Goal: Navigation & Orientation: Find specific page/section

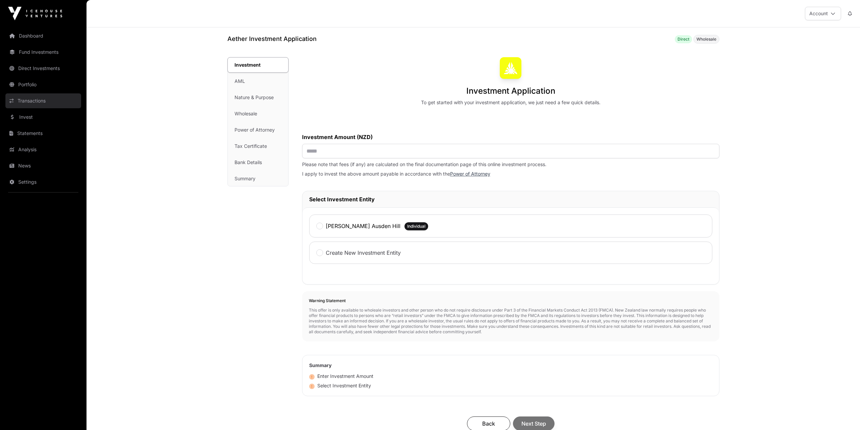
click at [21, 99] on link "Transactions" at bounding box center [43, 100] width 76 height 15
click at [35, 33] on link "Dashboard" at bounding box center [43, 35] width 76 height 15
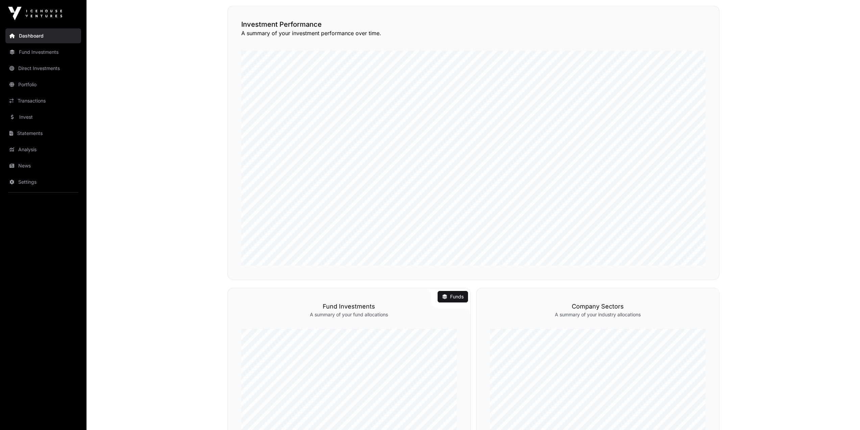
scroll to position [157, 0]
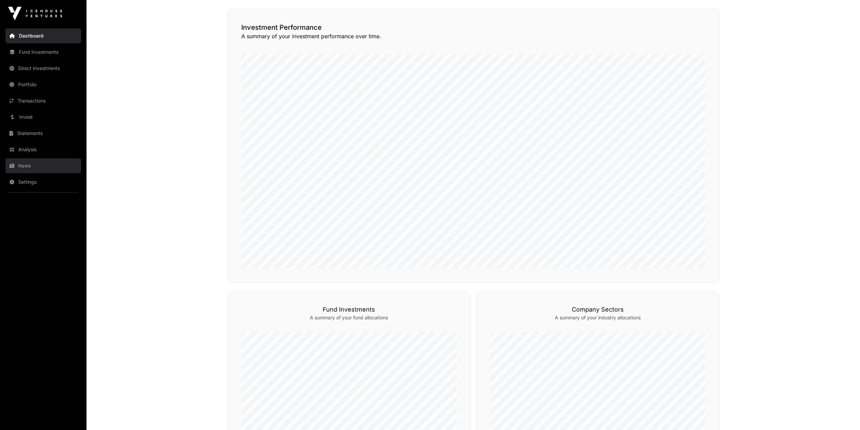
click at [42, 173] on nav "Dashboard Fund Investments Direct Investments Portfolio Transactions Invest Sta…" at bounding box center [43, 225] width 87 height 397
click at [41, 168] on link "News" at bounding box center [43, 165] width 76 height 15
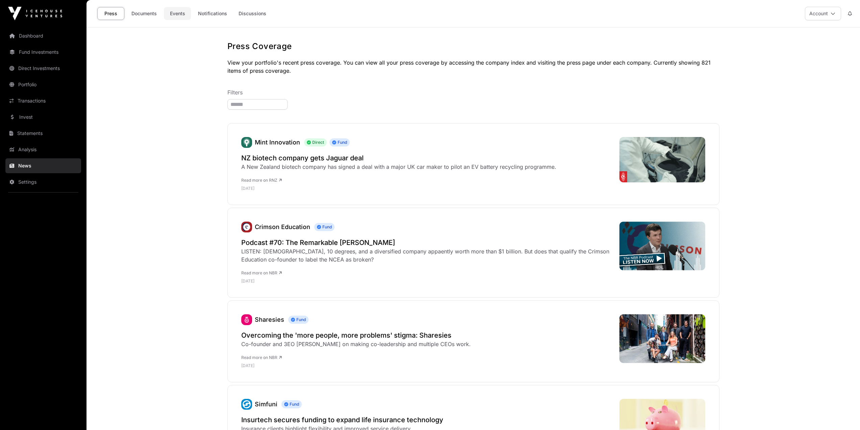
click at [179, 15] on link "Events" at bounding box center [177, 13] width 27 height 13
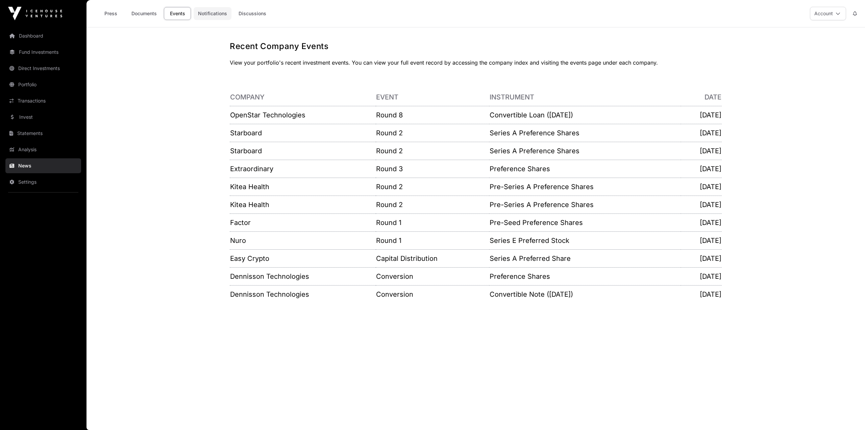
click at [203, 17] on link "Notifications" at bounding box center [213, 13] width 38 height 13
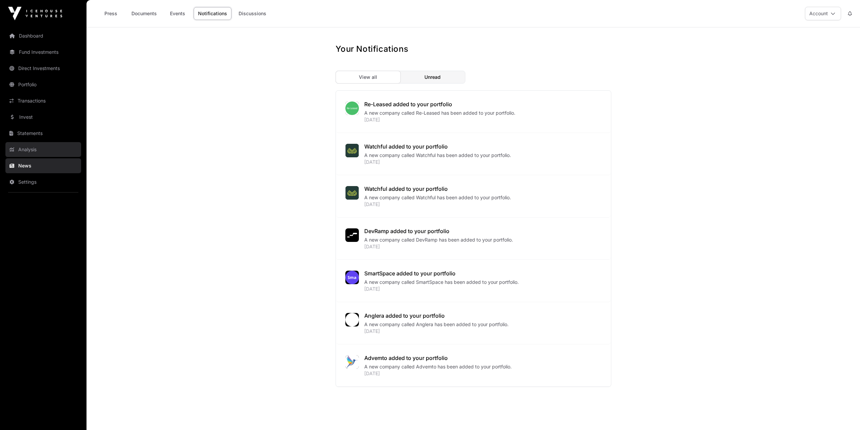
click at [40, 153] on link "Analysis" at bounding box center [43, 149] width 76 height 15
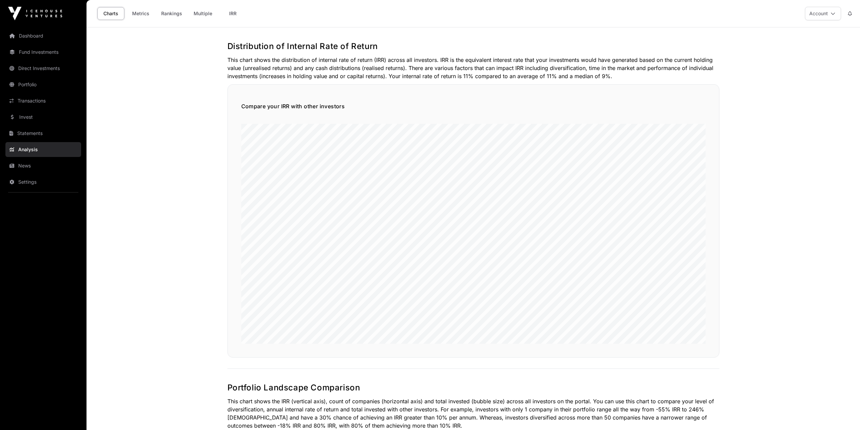
click at [24, 125] on nav "Dashboard Fund Investments Direct Investments Portfolio Transactions Invest Sta…" at bounding box center [43, 225] width 87 height 397
click at [27, 133] on link "Statements" at bounding box center [43, 133] width 76 height 15
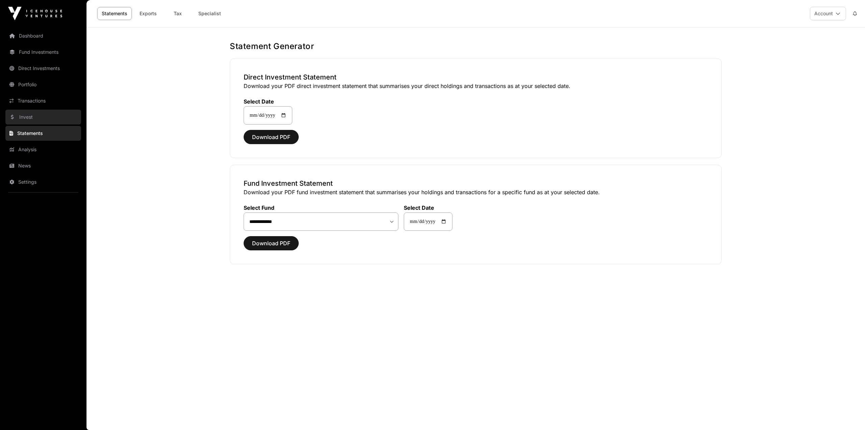
click at [29, 118] on link "Invest" at bounding box center [43, 117] width 76 height 15
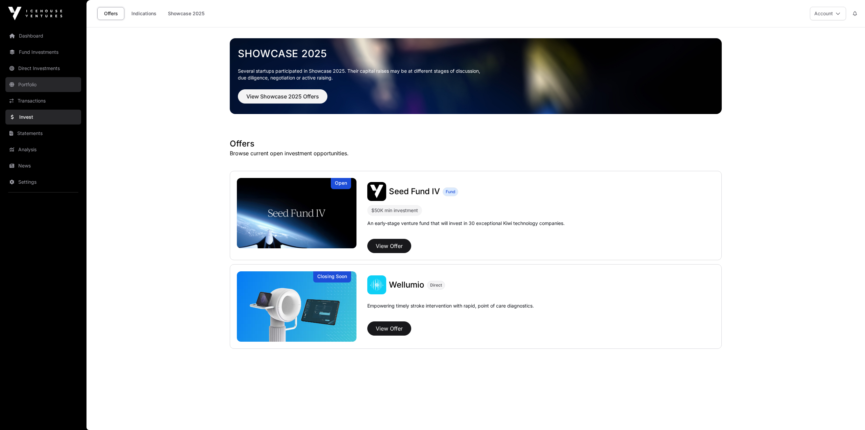
click at [33, 83] on link "Portfolio" at bounding box center [43, 84] width 76 height 15
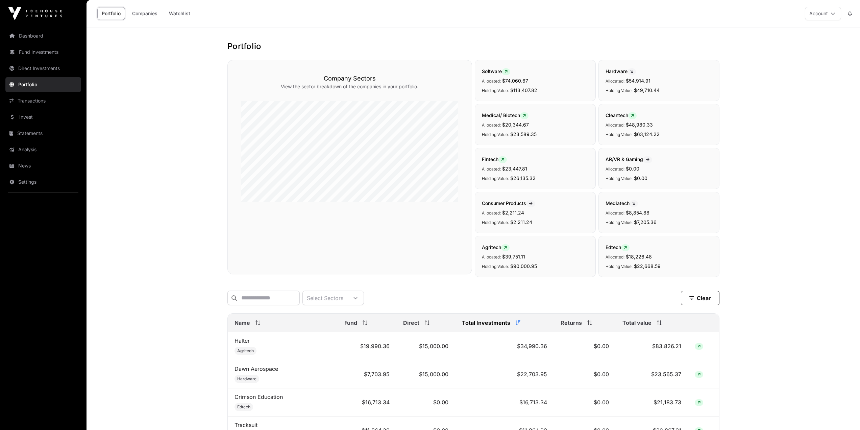
click at [644, 327] on span "Total value" at bounding box center [637, 322] width 29 height 8
click at [527, 174] on p "Holding Value: $26,135.32" at bounding box center [535, 178] width 107 height 8
click at [42, 103] on link "Transactions" at bounding box center [43, 100] width 76 height 15
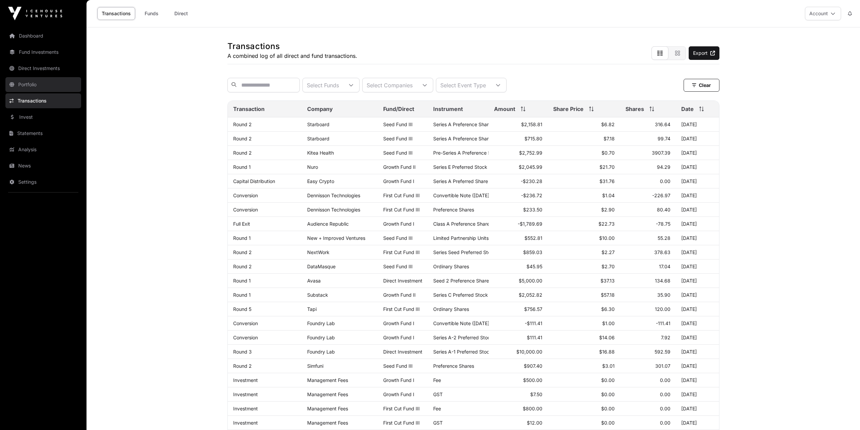
click at [48, 83] on link "Portfolio" at bounding box center [43, 84] width 76 height 15
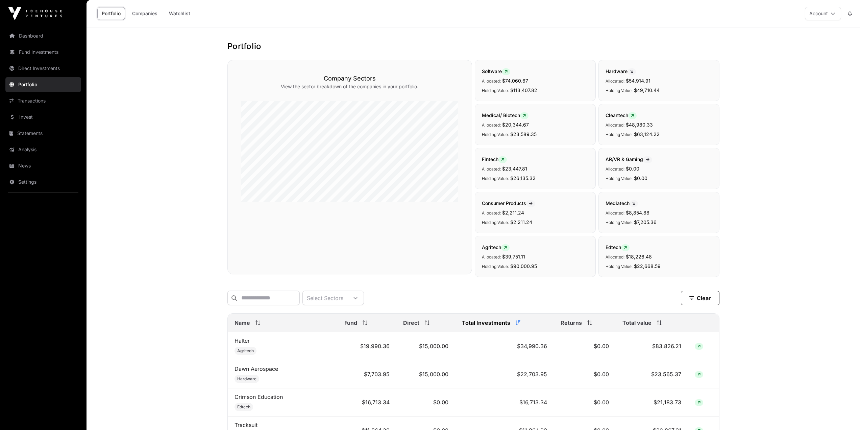
click at [49, 69] on link "Direct Investments" at bounding box center [43, 68] width 76 height 15
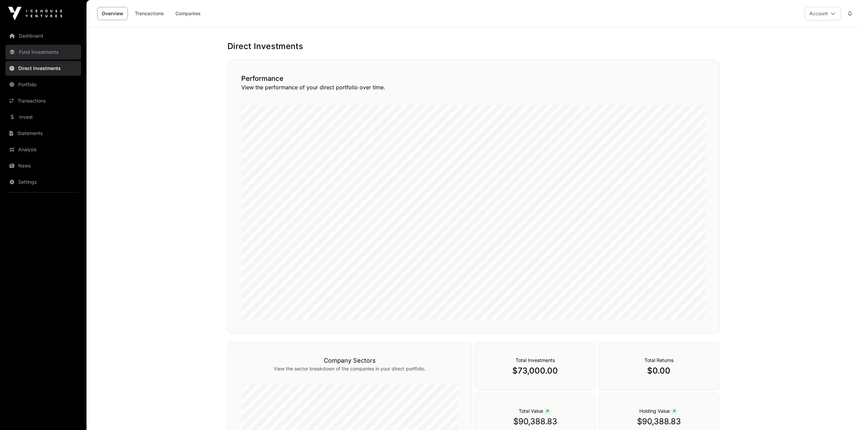
click at [48, 51] on link "Fund Investments" at bounding box center [43, 52] width 76 height 15
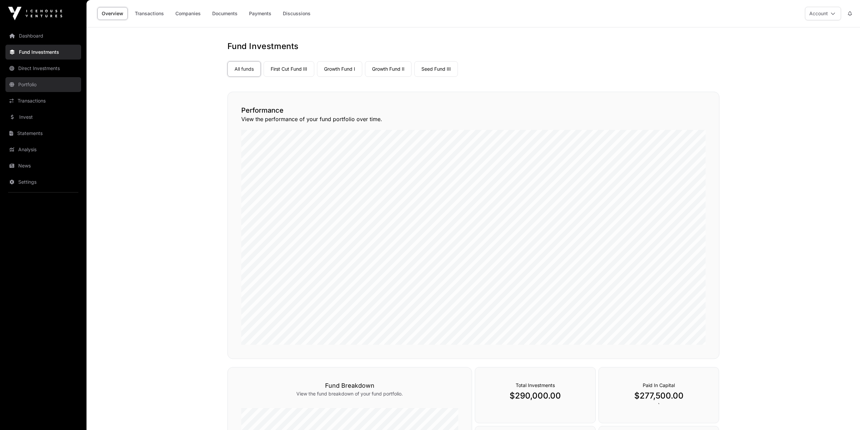
click at [34, 87] on link "Portfolio" at bounding box center [43, 84] width 76 height 15
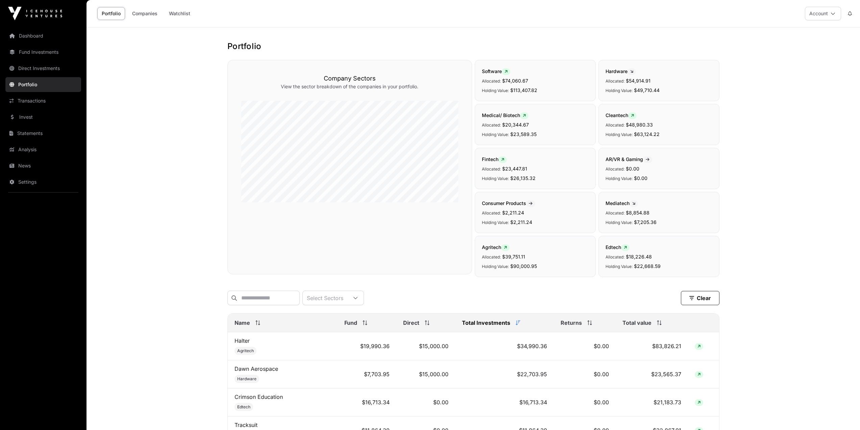
click at [38, 103] on link "Transactions" at bounding box center [43, 100] width 76 height 15
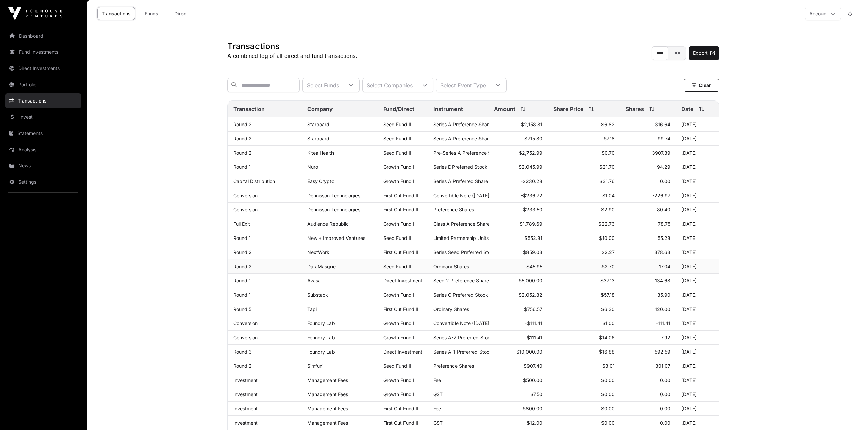
click at [333, 269] on link "DataMasque" at bounding box center [321, 266] width 28 height 6
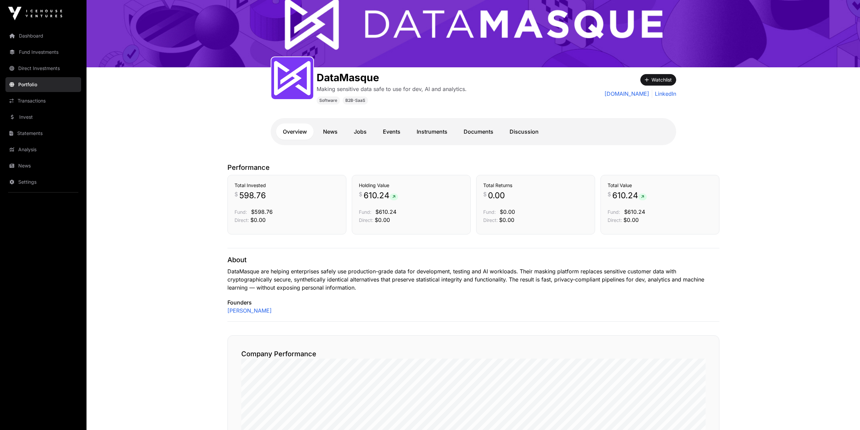
scroll to position [34, 0]
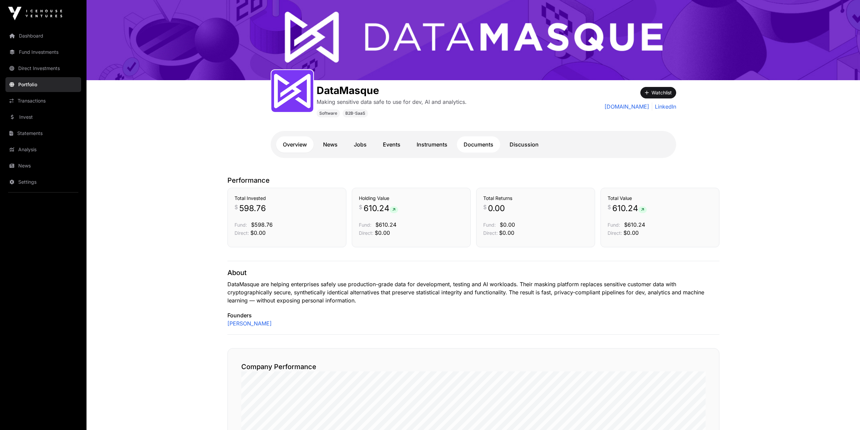
click at [484, 145] on link "Documents" at bounding box center [478, 144] width 43 height 16
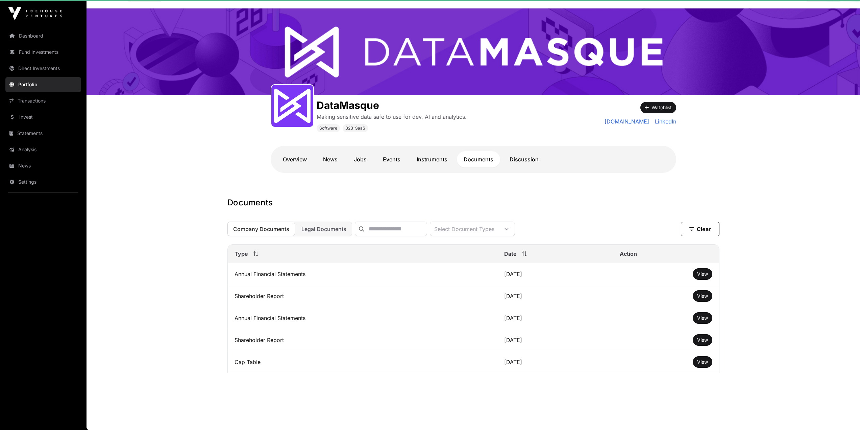
scroll to position [24, 0]
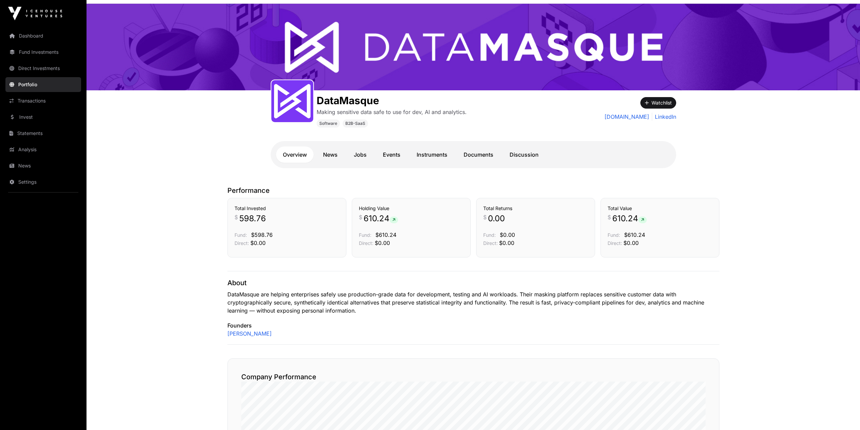
scroll to position [34, 0]
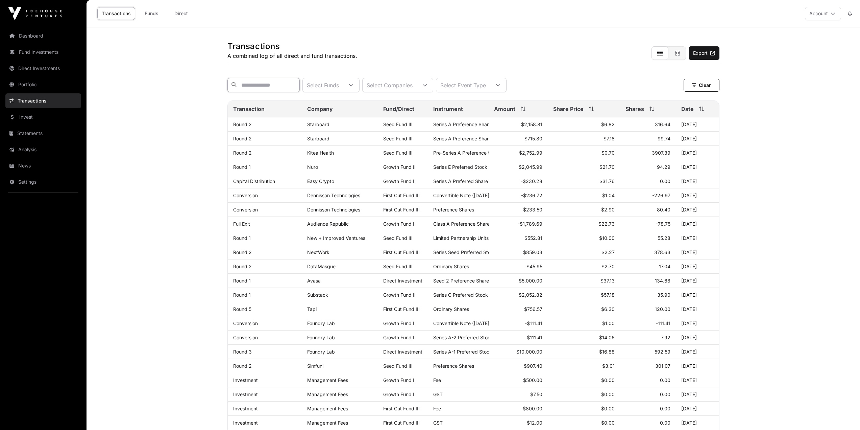
click at [258, 84] on input "text" at bounding box center [263, 85] width 72 height 15
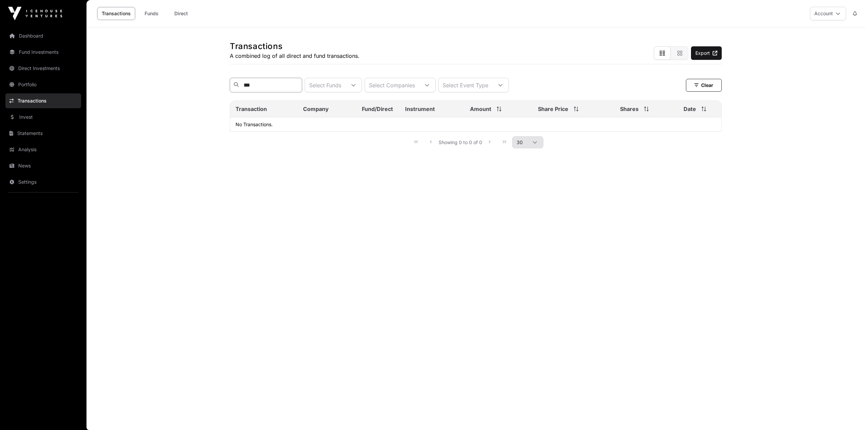
drag, startPoint x: 258, startPoint y: 84, endPoint x: 228, endPoint y: 83, distance: 29.8
click at [228, 83] on div "Transactions A combined log of all direct and fund transactions. Export *** Sel…" at bounding box center [475, 93] width 519 height 133
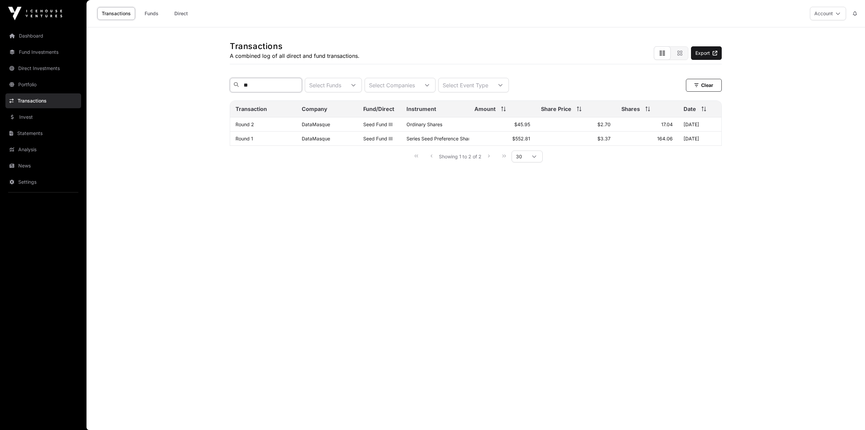
type input "*"
type input "****"
click at [313, 140] on td "Sharesies" at bounding box center [326, 138] width 58 height 14
click at [315, 141] on link "Sharesies" at bounding box center [313, 139] width 21 height 6
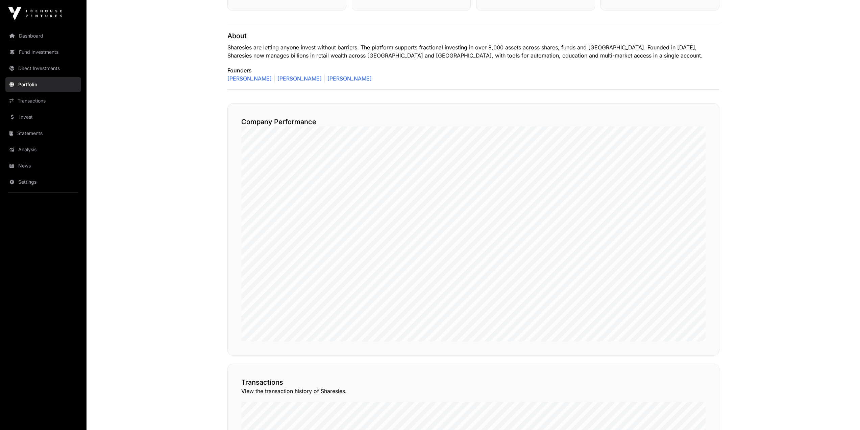
scroll to position [473, 0]
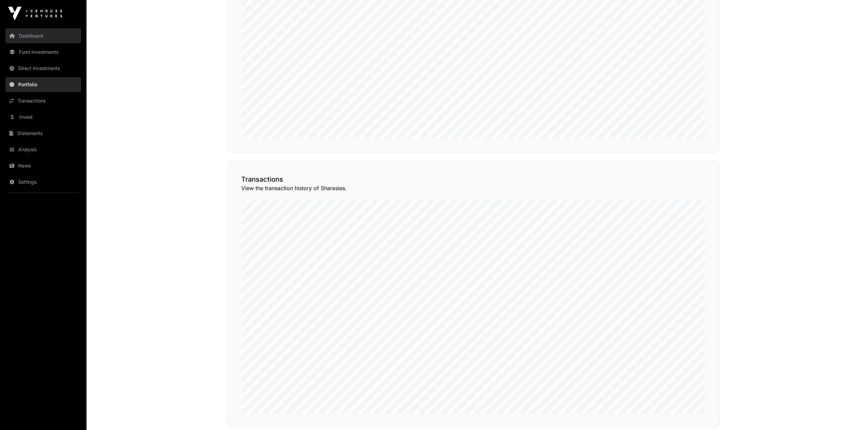
click at [60, 43] on link "Dashboard" at bounding box center [43, 35] width 76 height 15
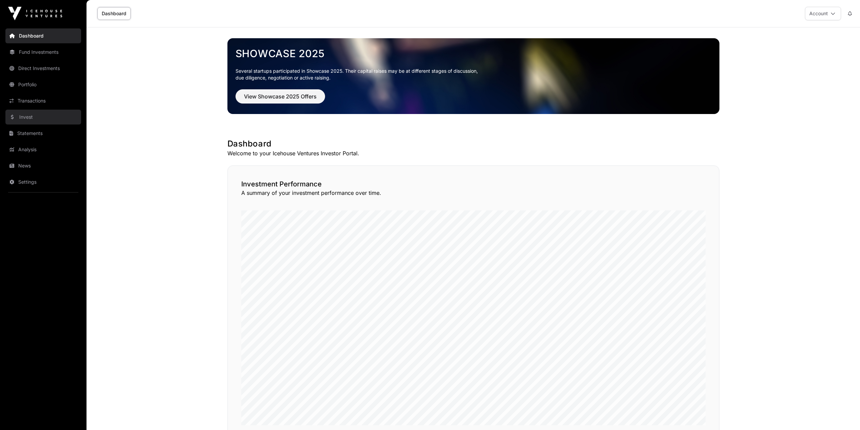
click at [37, 118] on link "Invest" at bounding box center [43, 117] width 76 height 15
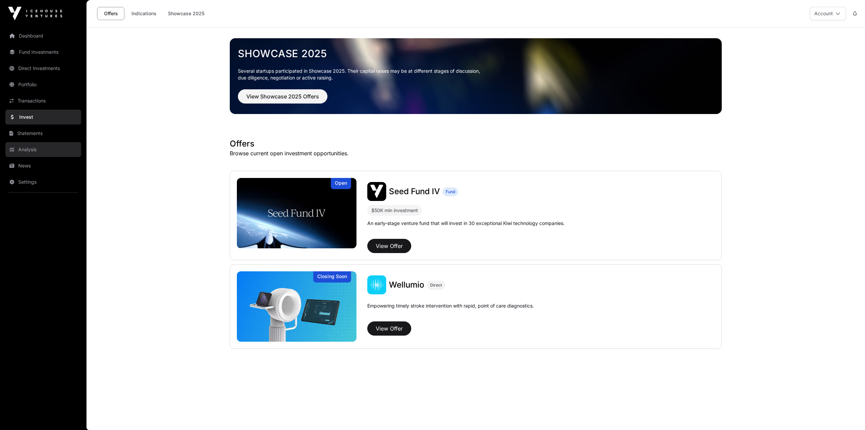
click at [30, 142] on link "Analysis" at bounding box center [43, 149] width 76 height 15
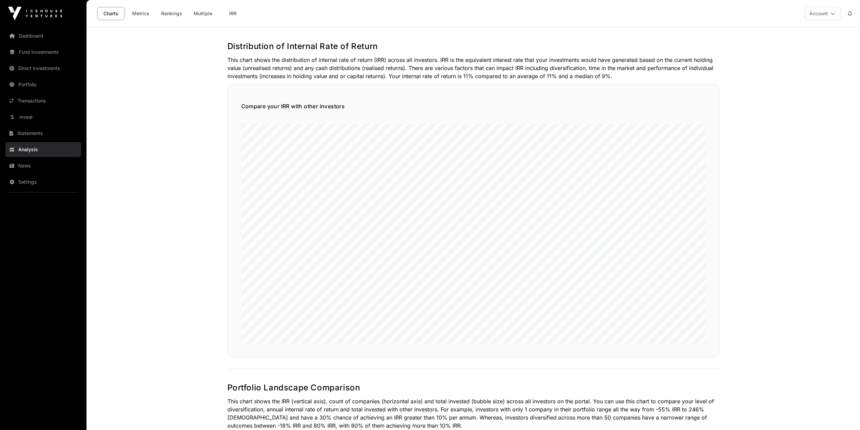
click at [41, 133] on link "Statements" at bounding box center [43, 133] width 76 height 15
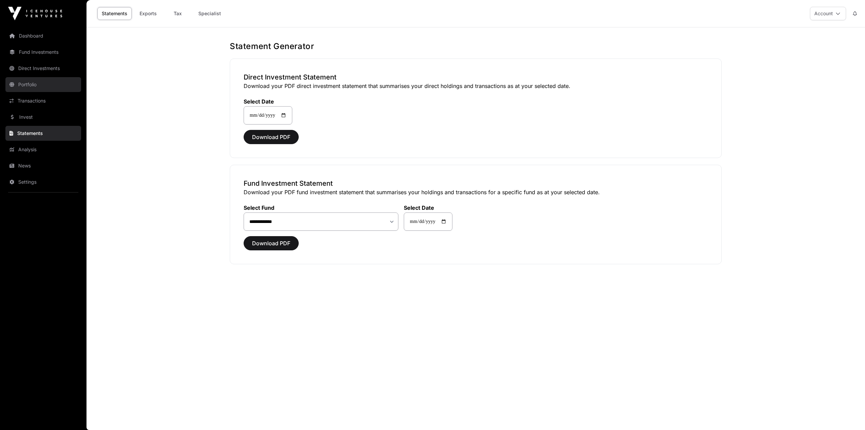
click at [38, 81] on link "Portfolio" at bounding box center [43, 84] width 76 height 15
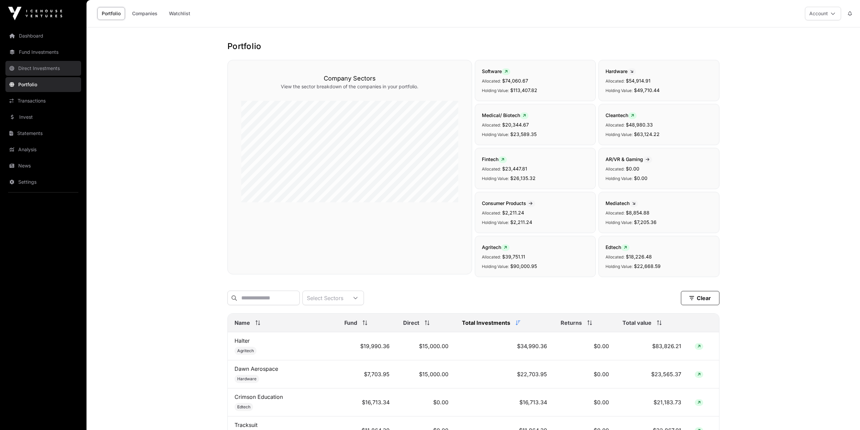
click at [24, 63] on link "Direct Investments" at bounding box center [43, 68] width 76 height 15
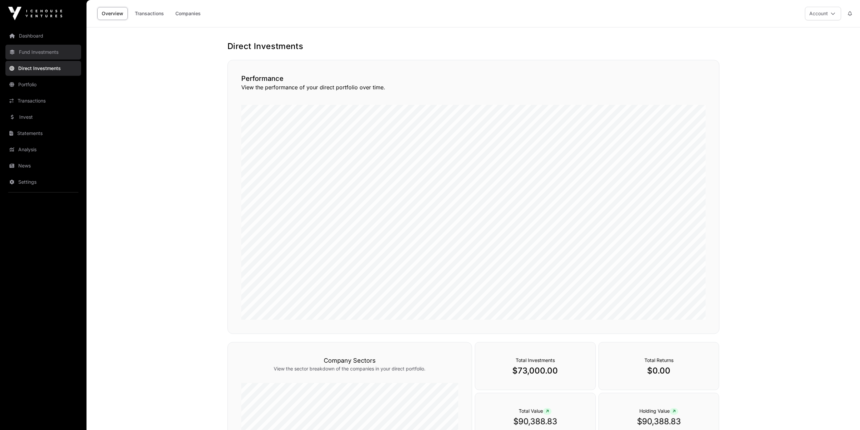
click at [34, 52] on link "Fund Investments" at bounding box center [43, 52] width 76 height 15
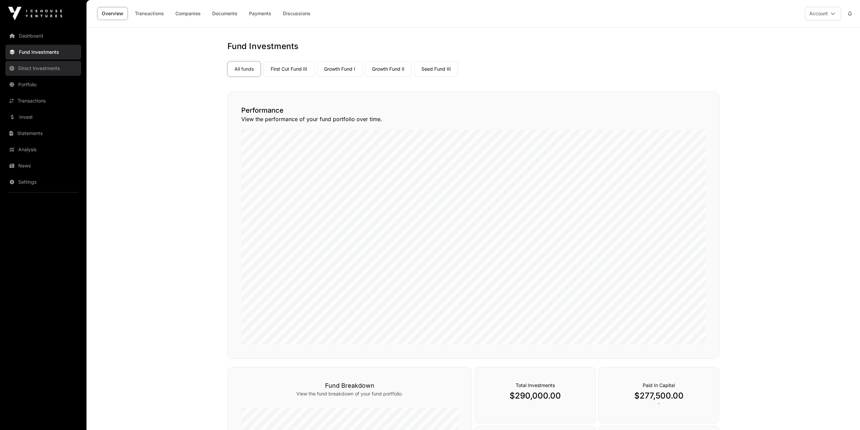
click at [31, 65] on link "Direct Investments" at bounding box center [43, 68] width 76 height 15
